Goal: Find specific page/section: Find specific page/section

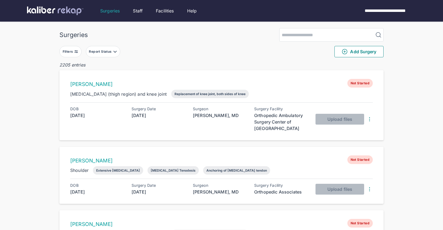
click at [70, 50] on div "Filters" at bounding box center [69, 51] width 12 height 4
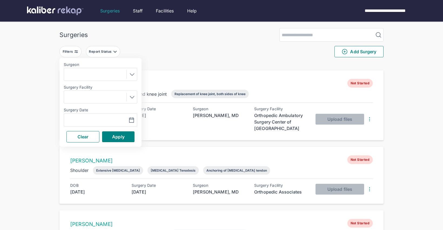
click at [132, 75] on icon at bounding box center [132, 74] width 4 height 2
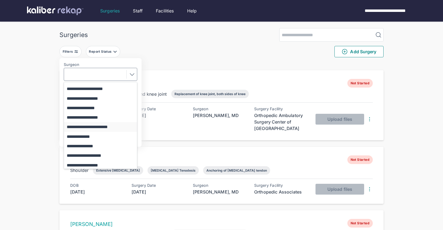
scroll to position [132, 0]
click at [92, 146] on button "**********" at bounding box center [103, 145] width 78 height 9
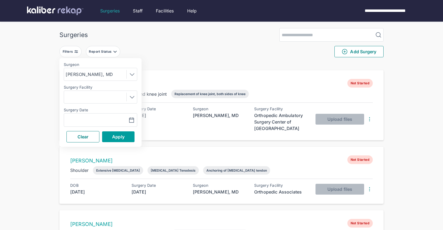
click at [116, 138] on span "Apply" at bounding box center [118, 136] width 12 height 5
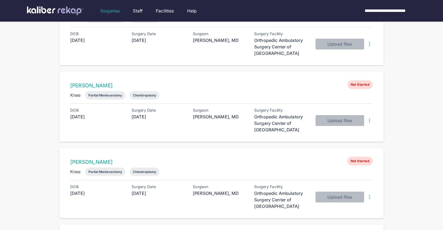
scroll to position [228, 0]
click at [90, 159] on link "[PERSON_NAME]" at bounding box center [91, 162] width 42 height 6
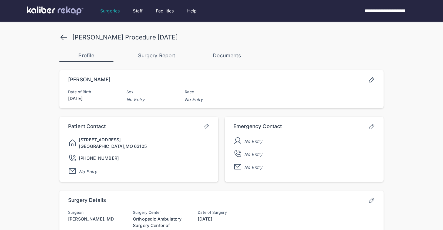
click at [64, 38] on icon at bounding box center [63, 37] width 9 height 9
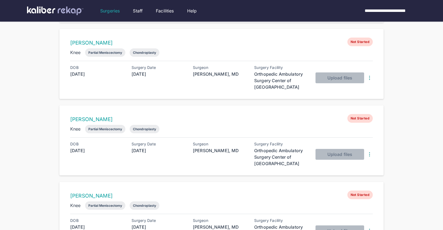
scroll to position [194, 0]
click at [99, 42] on link "[PERSON_NAME]" at bounding box center [91, 43] width 42 height 6
